Goal: Information Seeking & Learning: Learn about a topic

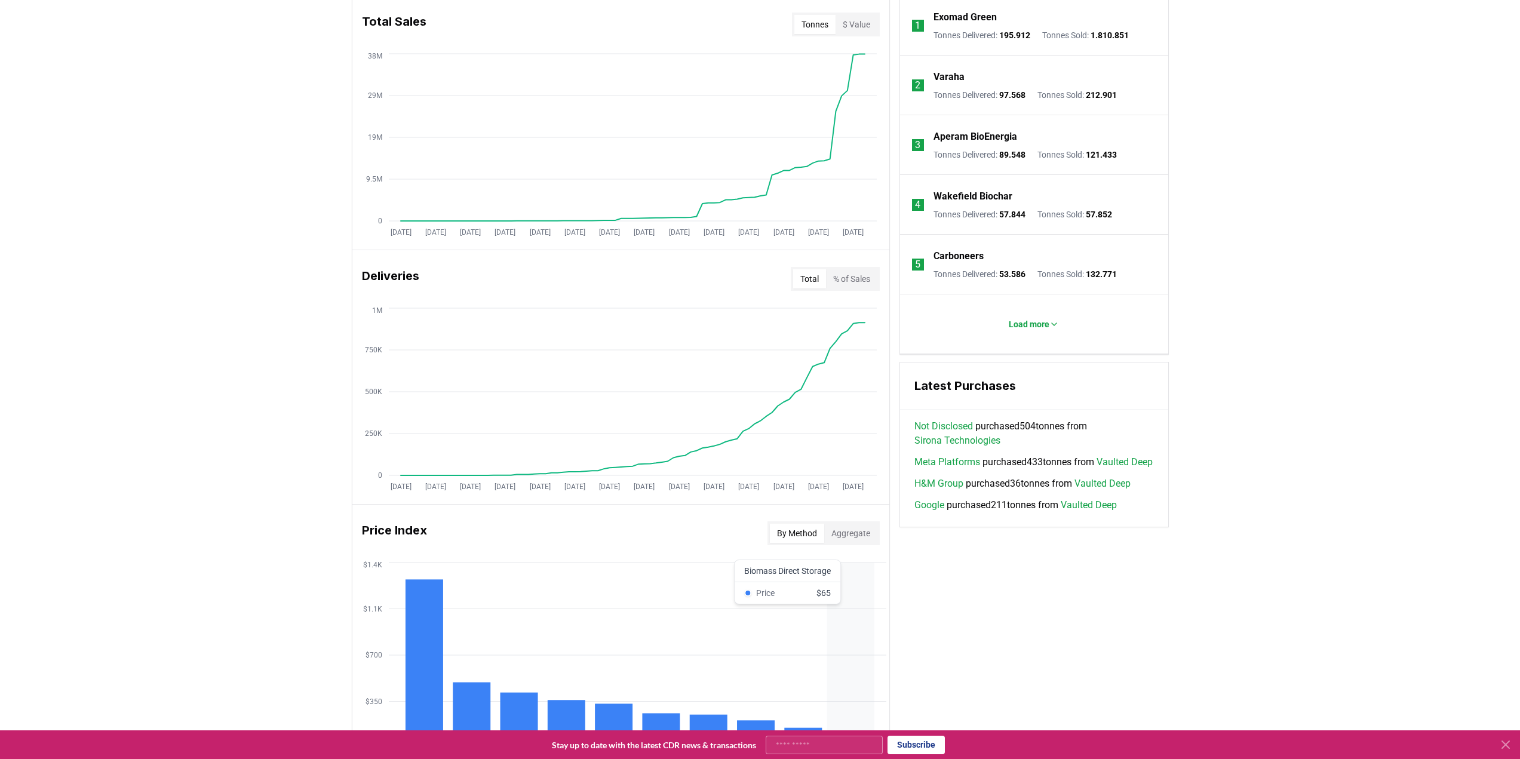
scroll to position [597, 0]
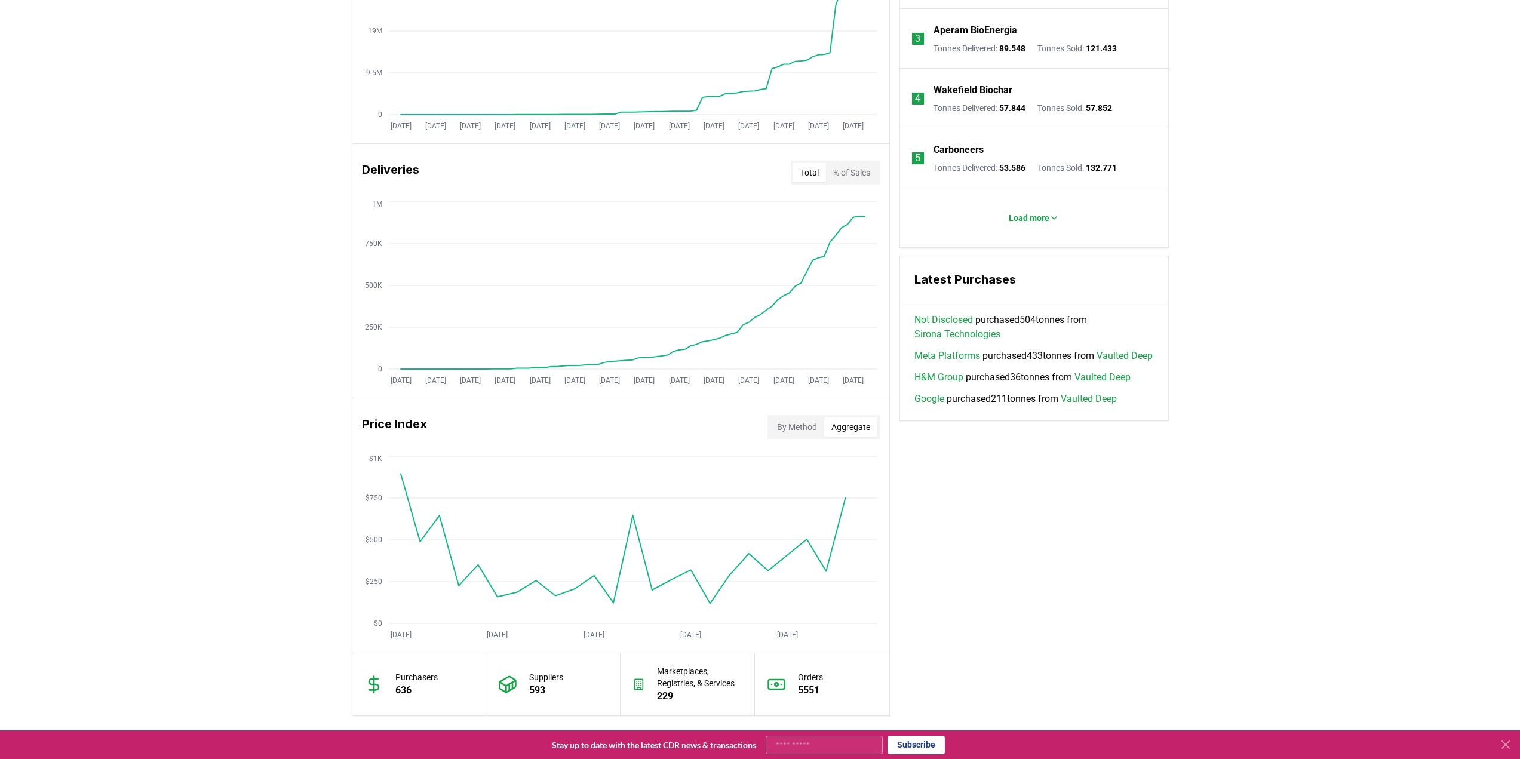
click at [851, 421] on button "Aggregate" at bounding box center [850, 427] width 53 height 19
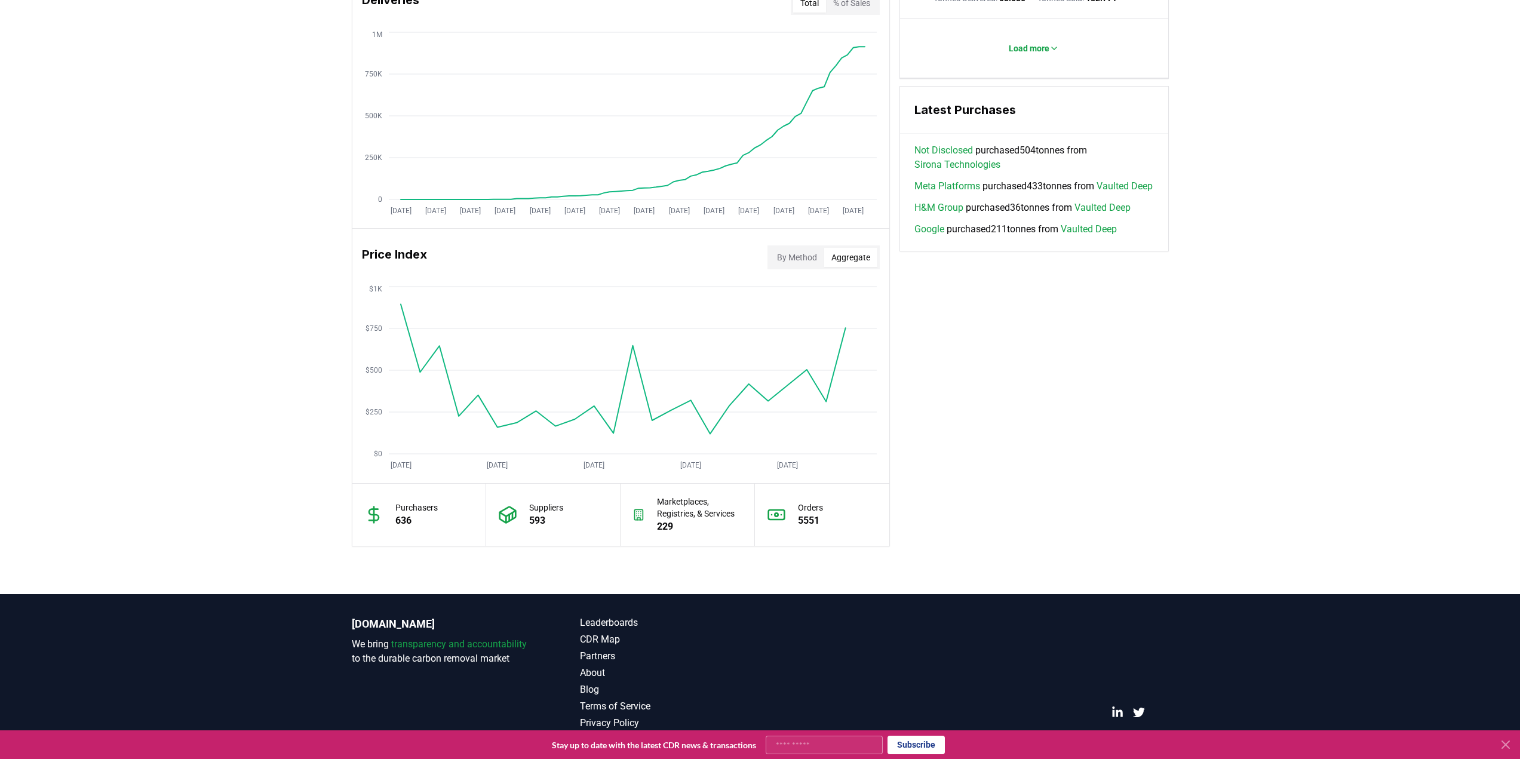
scroll to position [777, 0]
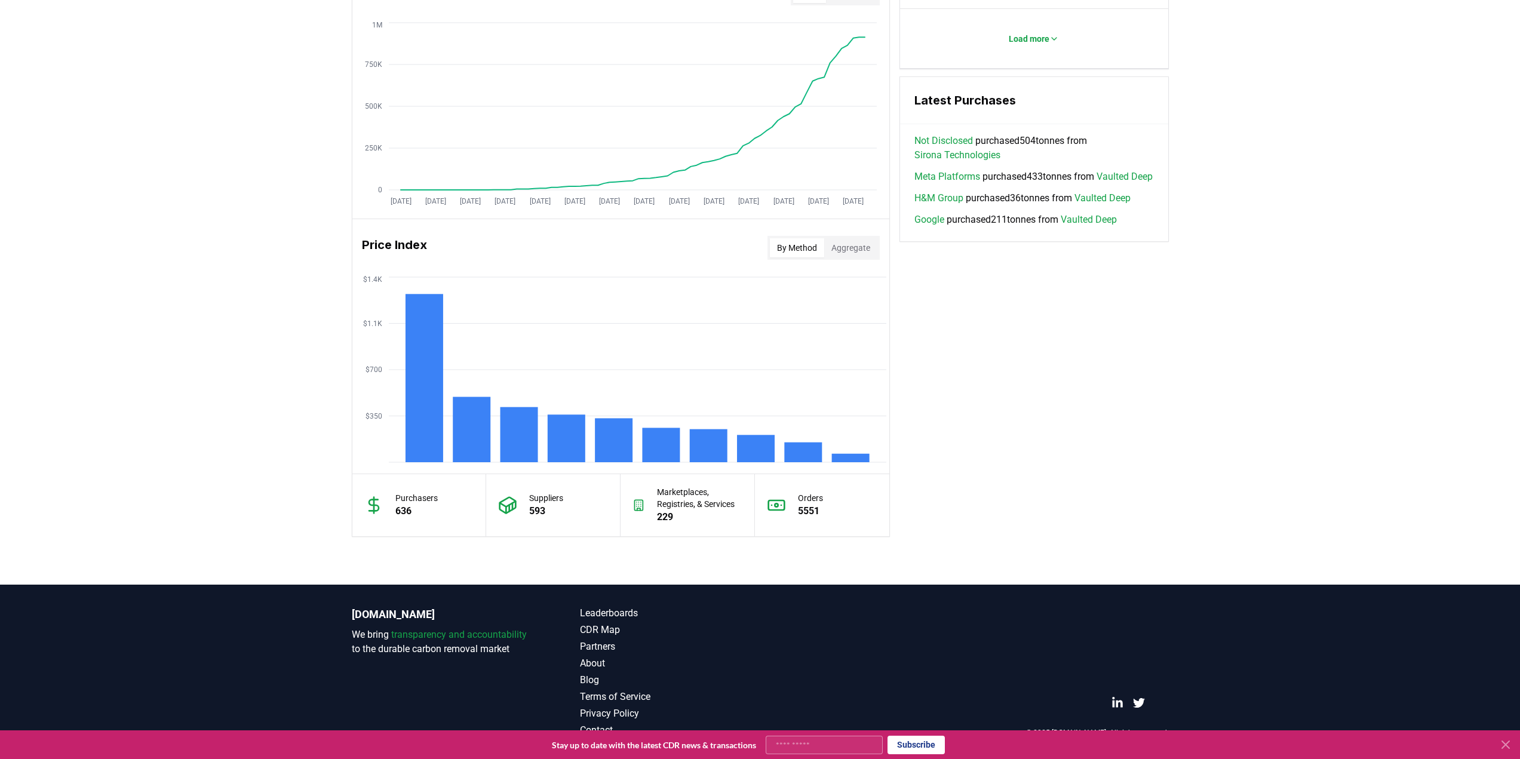
click at [781, 244] on button "By Method" at bounding box center [797, 247] width 54 height 19
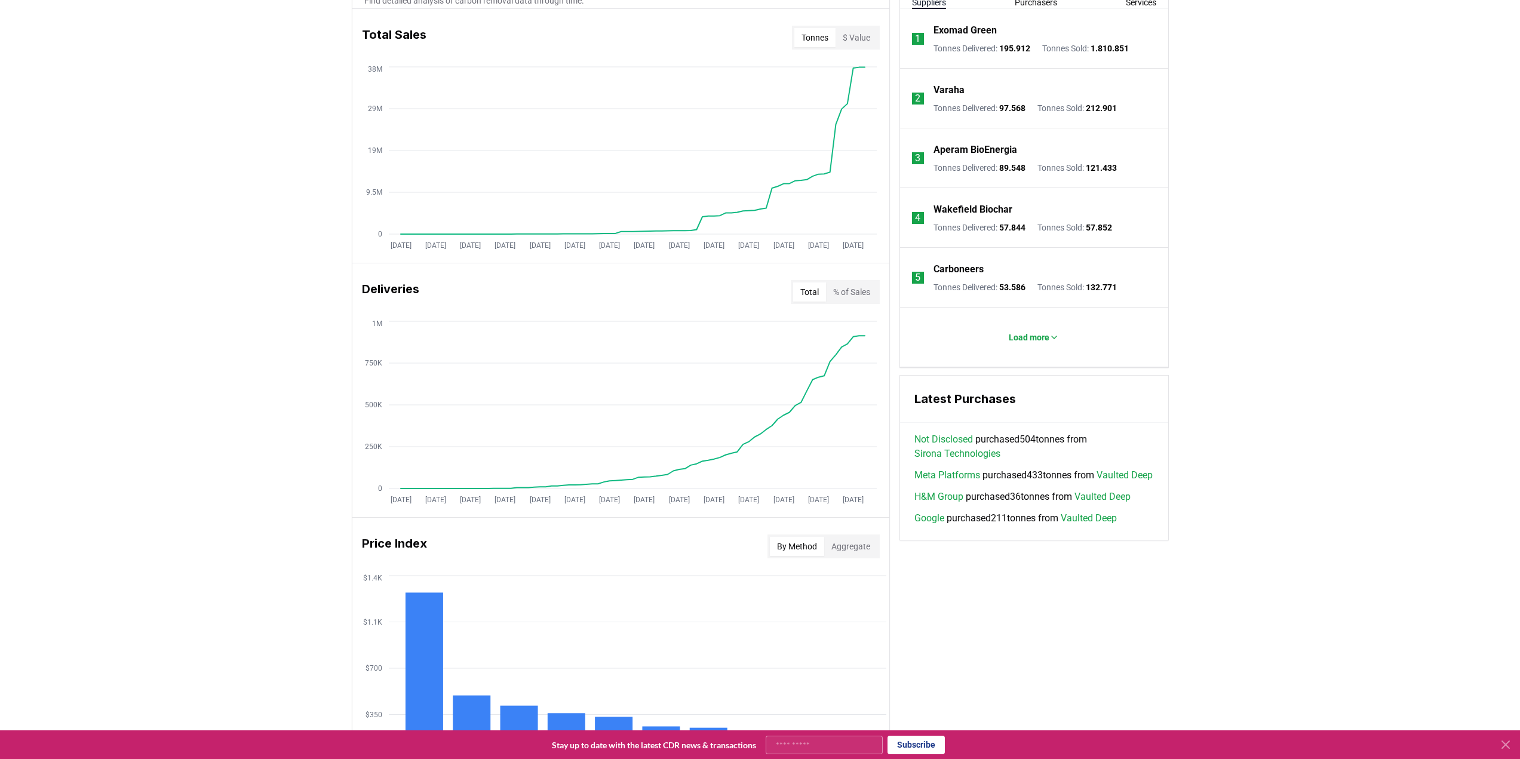
scroll to position [179, 0]
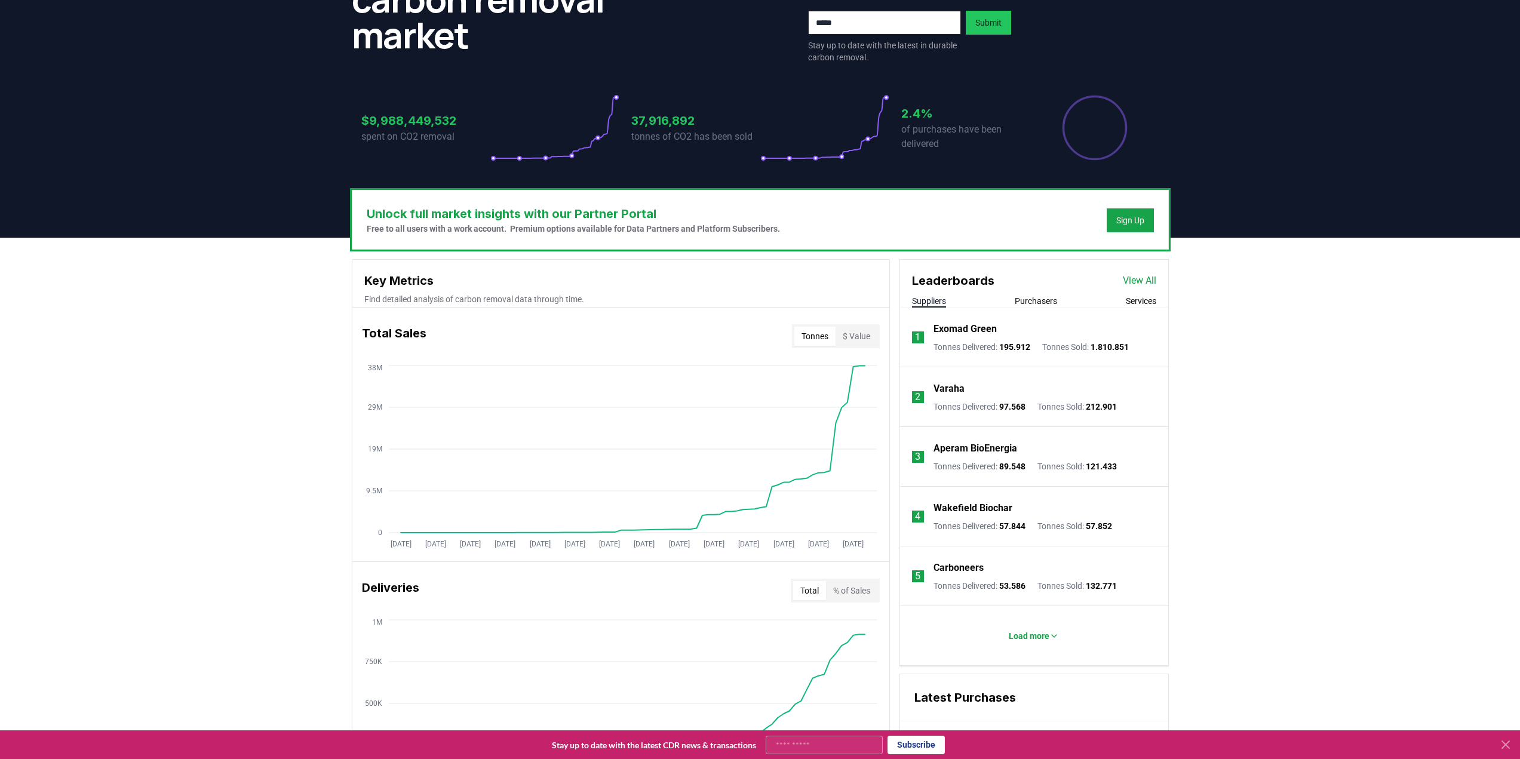
click at [912, 122] on h3 "2.4%" at bounding box center [965, 114] width 129 height 18
click at [912, 121] on h3 "2.4%" at bounding box center [965, 114] width 129 height 18
click at [1119, 216] on div "Sign Up" at bounding box center [1130, 220] width 28 height 12
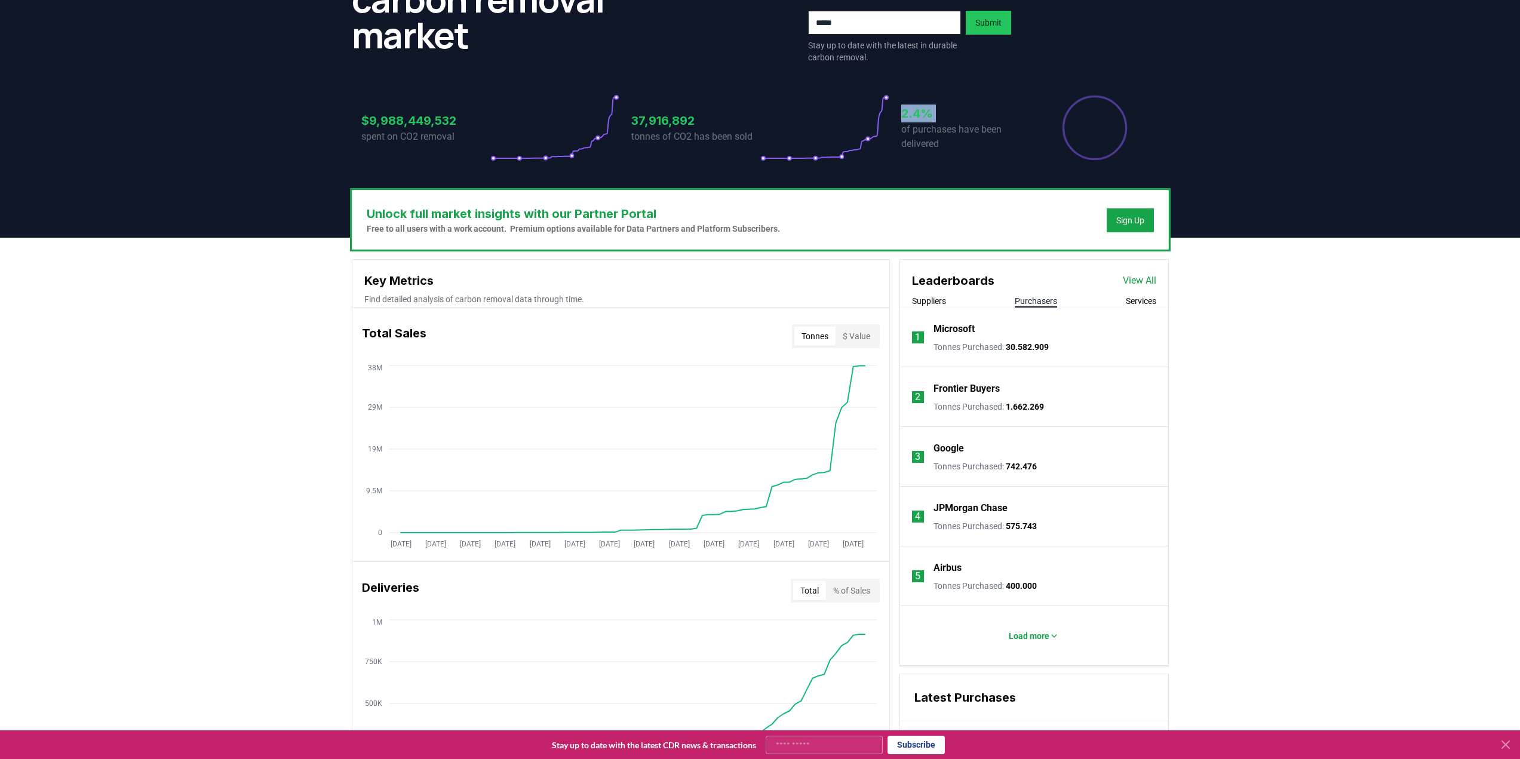
click at [1050, 302] on button "Purchasers" at bounding box center [1036, 301] width 42 height 12
click at [1036, 349] on span "30.582.909" at bounding box center [1027, 347] width 43 height 10
click at [1035, 349] on span "30.582.909" at bounding box center [1027, 347] width 43 height 10
click at [1034, 349] on span "30.582.909" at bounding box center [1027, 347] width 43 height 10
click at [1135, 283] on link "View All" at bounding box center [1139, 281] width 33 height 14
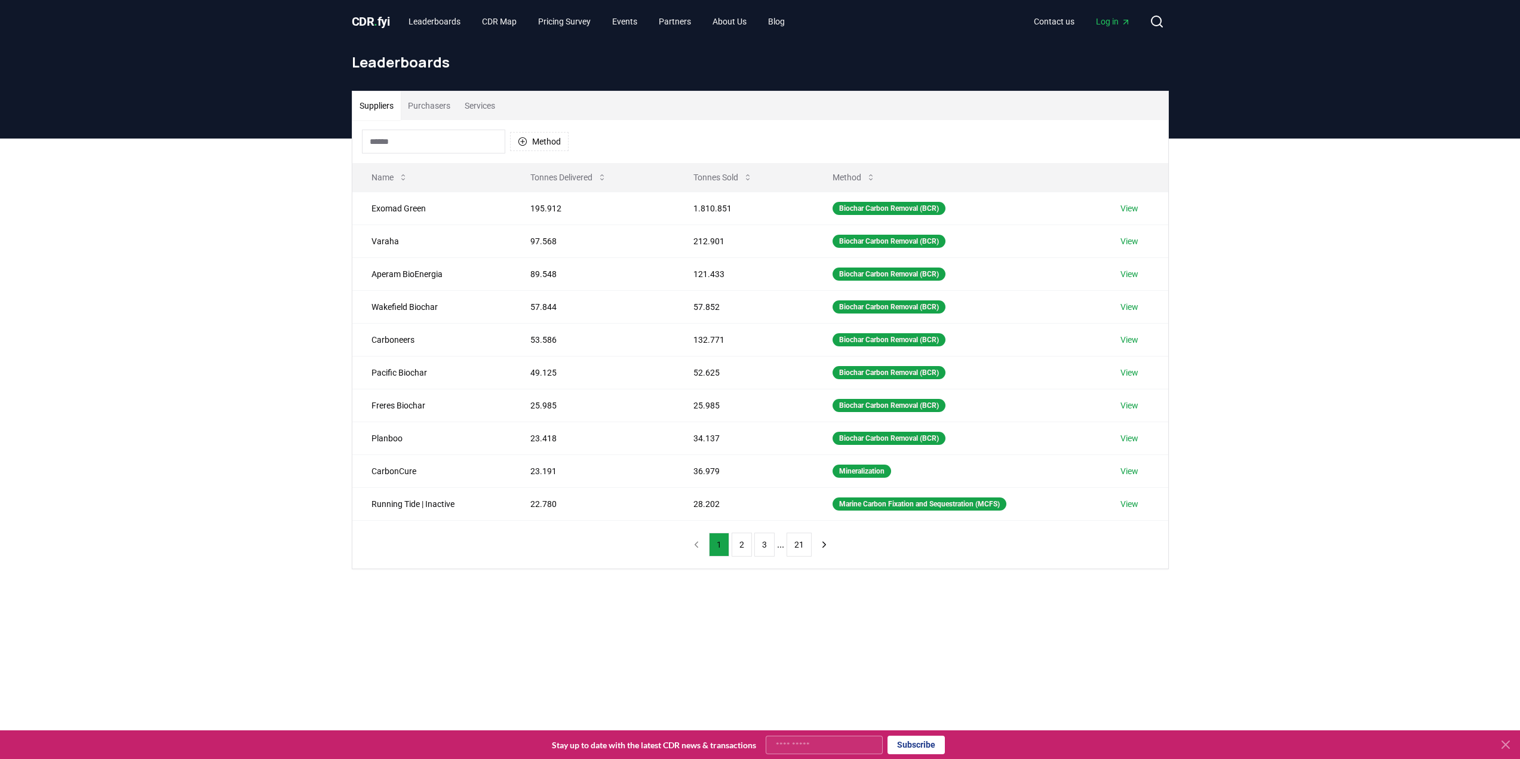
click at [434, 106] on button "Purchasers" at bounding box center [429, 105] width 57 height 29
